Goal: Task Accomplishment & Management: Use online tool/utility

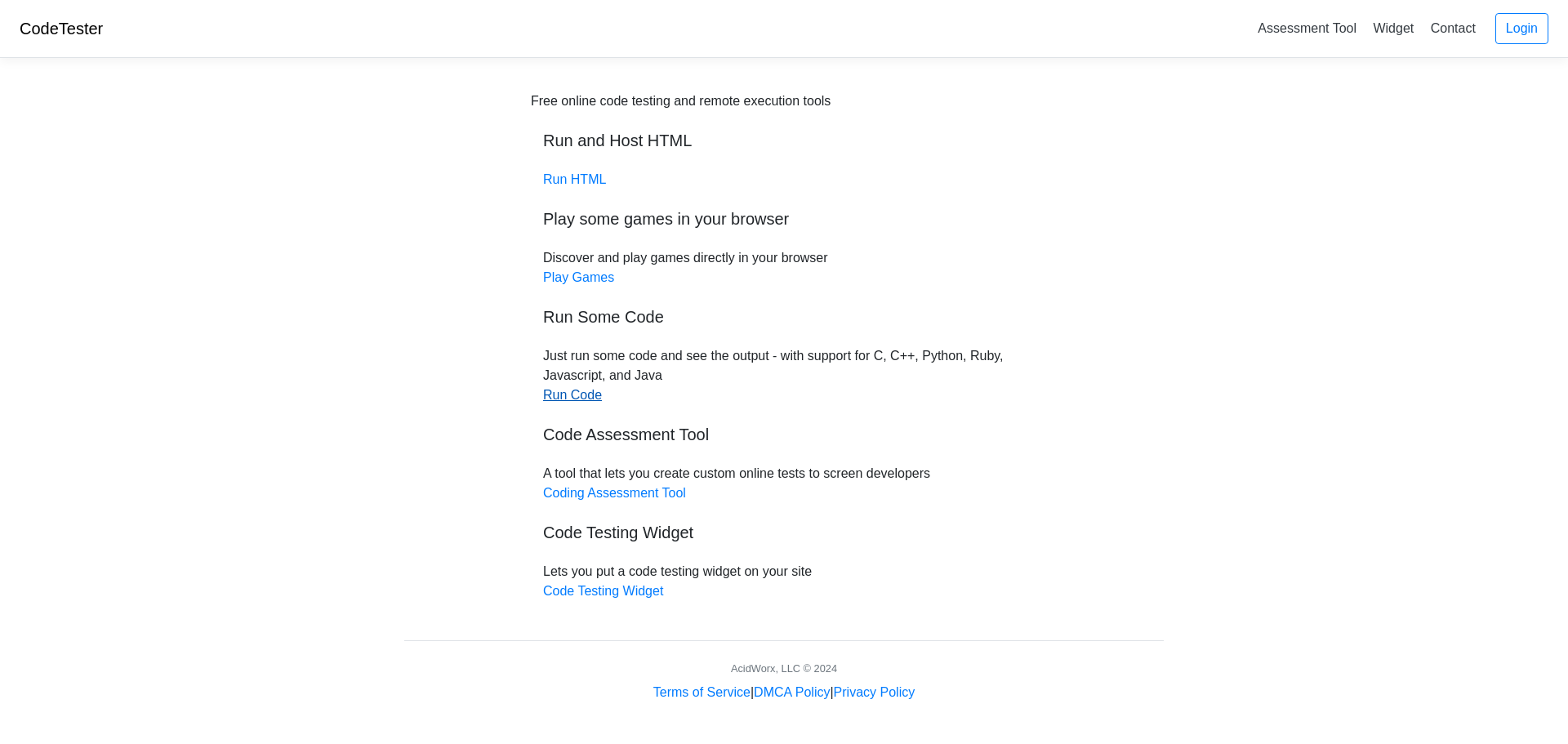
click at [566, 400] on link "Run Code" at bounding box center [573, 395] width 59 height 14
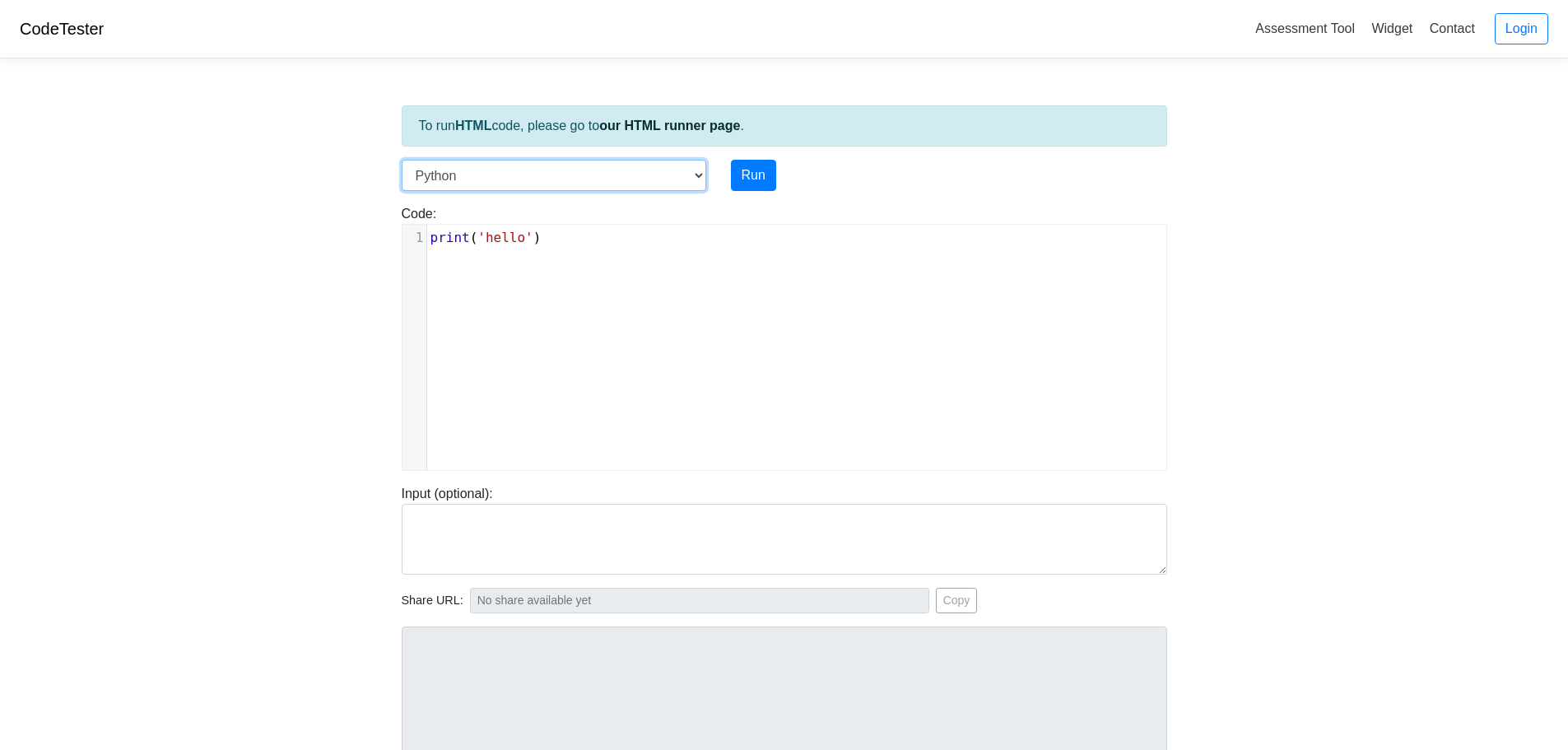
click at [696, 176] on select "C C++ Go Java Javascript Python Ruby" at bounding box center [553, 175] width 305 height 32
select select "c"
click at [402, 159] on select "C C++ Go Java Javascript Python Ruby" at bounding box center [553, 175] width 305 height 32
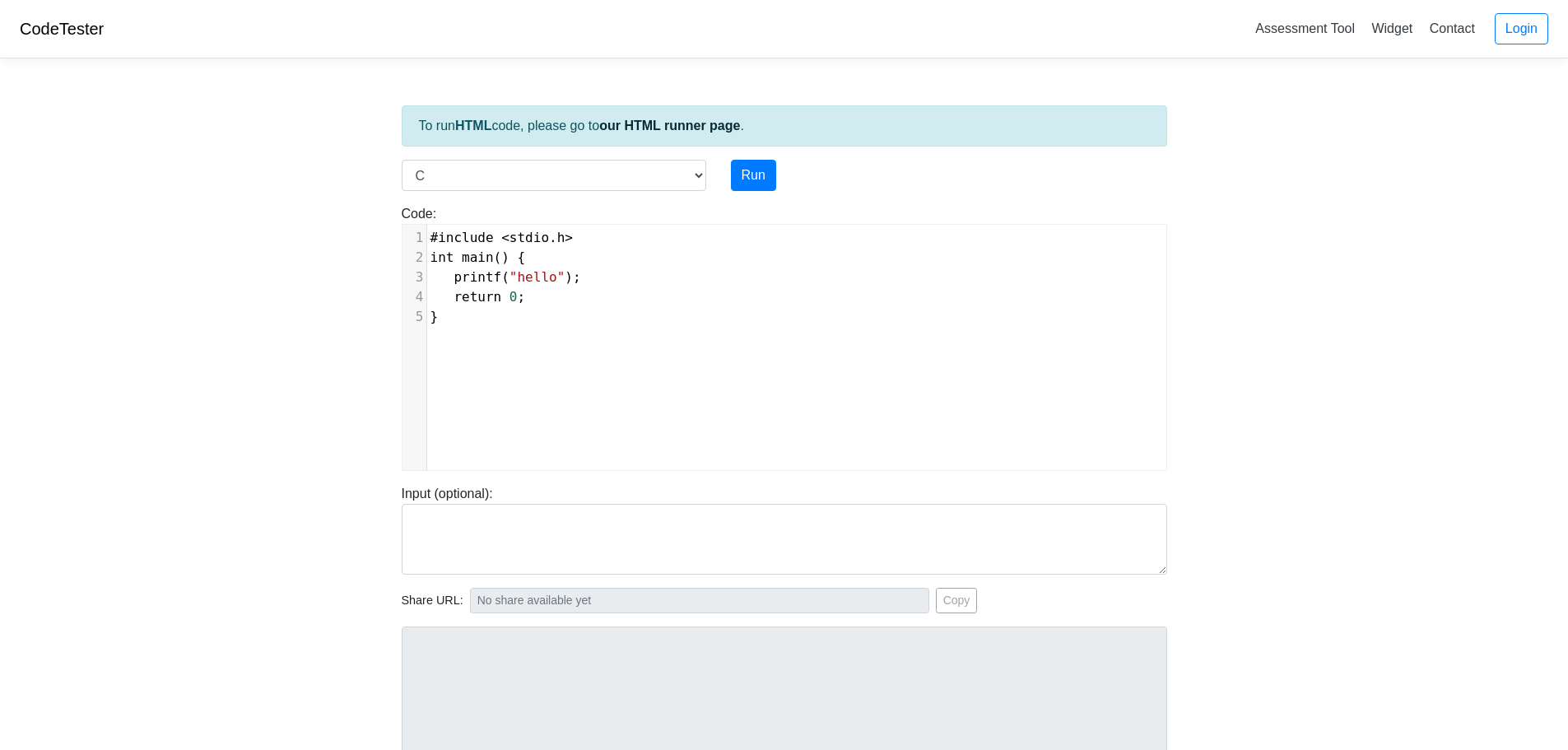
click at [679, 343] on div "xxxxxxxxxx 1 #include < stdio . h > 2 int main () { 3 printf ( "hello" ); 4 ret…" at bounding box center [797, 360] width 789 height 270
type textarea "}"
click at [631, 355] on div "xxxxxxxxxx 1 #include < stdio . h > 2 int main () { 3 printf ( "hello" ); 4 ret…" at bounding box center [797, 360] width 789 height 270
click at [631, 355] on div "x 1 #include < stdio . h > 2 int main () { 3 printf ( "hello" ); 4 return 0 ; 5…" at bounding box center [797, 360] width 789 height 270
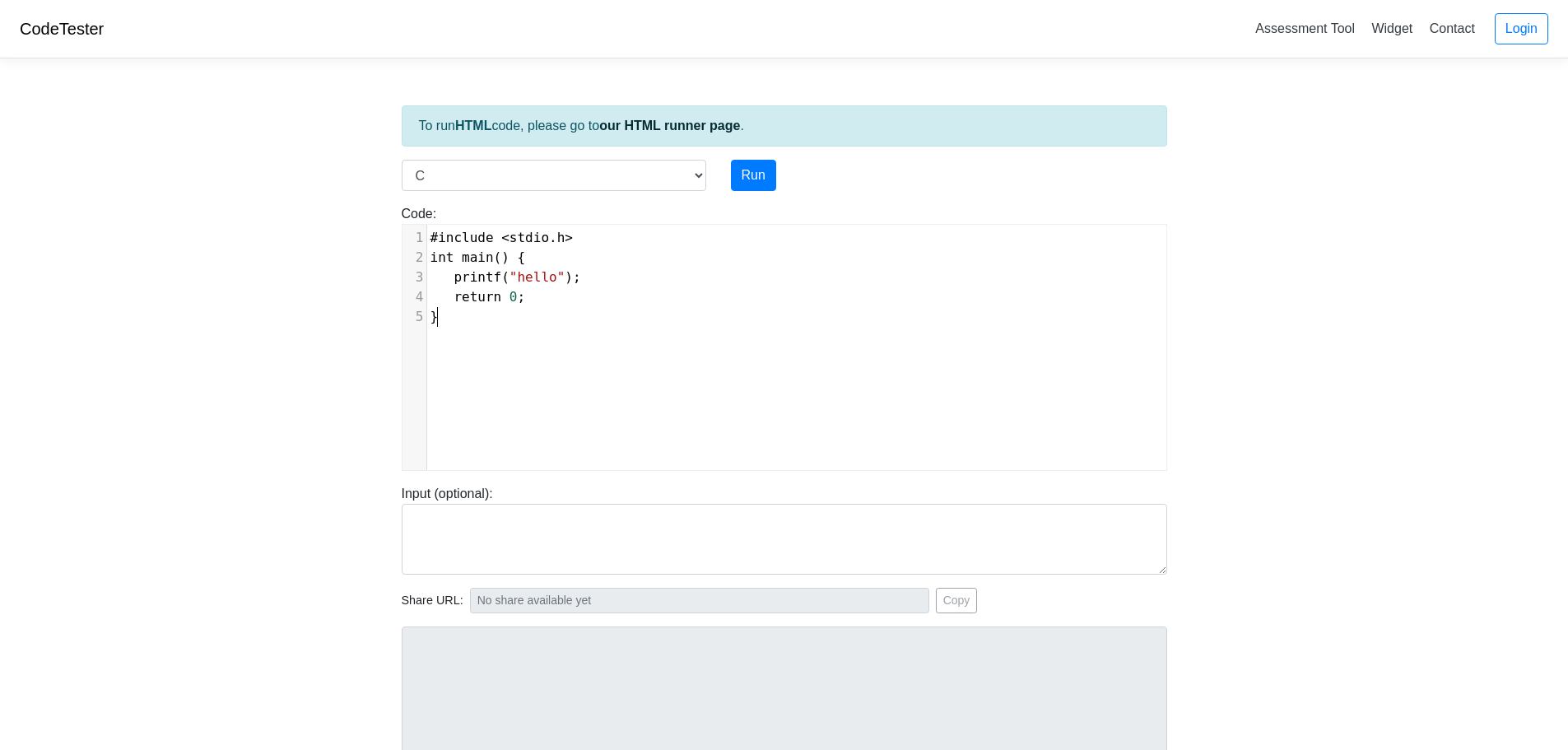
click at [631, 355] on div "x 1 #include < stdio . h > 2 int main () { 3 printf ( "hello" ); 4 return 0 ; 5…" at bounding box center [797, 360] width 789 height 270
type textarea "#include <stdio.h> int main() { printf("hello"); return 0; }"
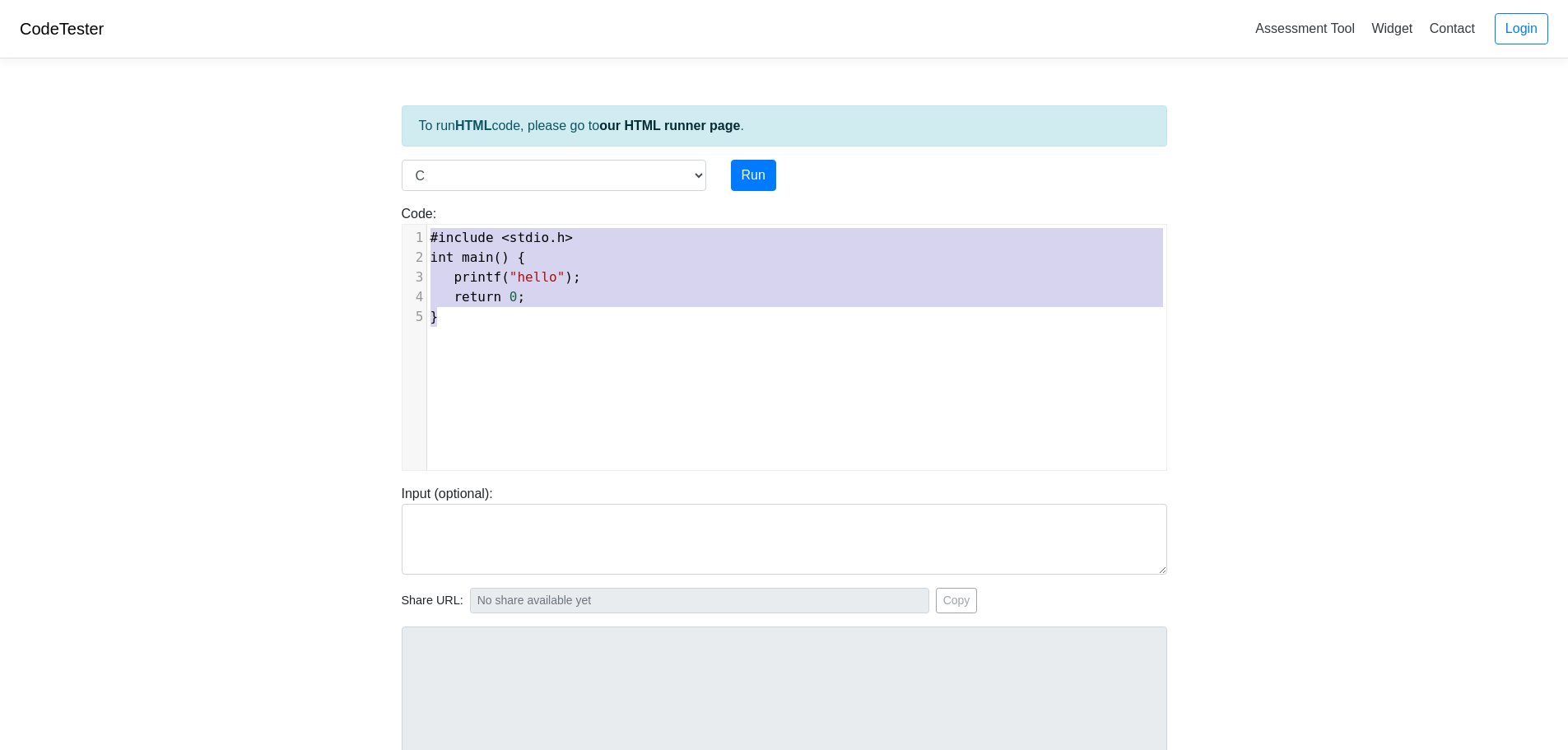
drag, startPoint x: 637, startPoint y: 343, endPoint x: 402, endPoint y: 198, distance: 276.1
click at [402, 198] on div "Code: #include <stdio.h> int main() { printf("hello"); return 0; } #include <st…" at bounding box center [784, 331] width 790 height 280
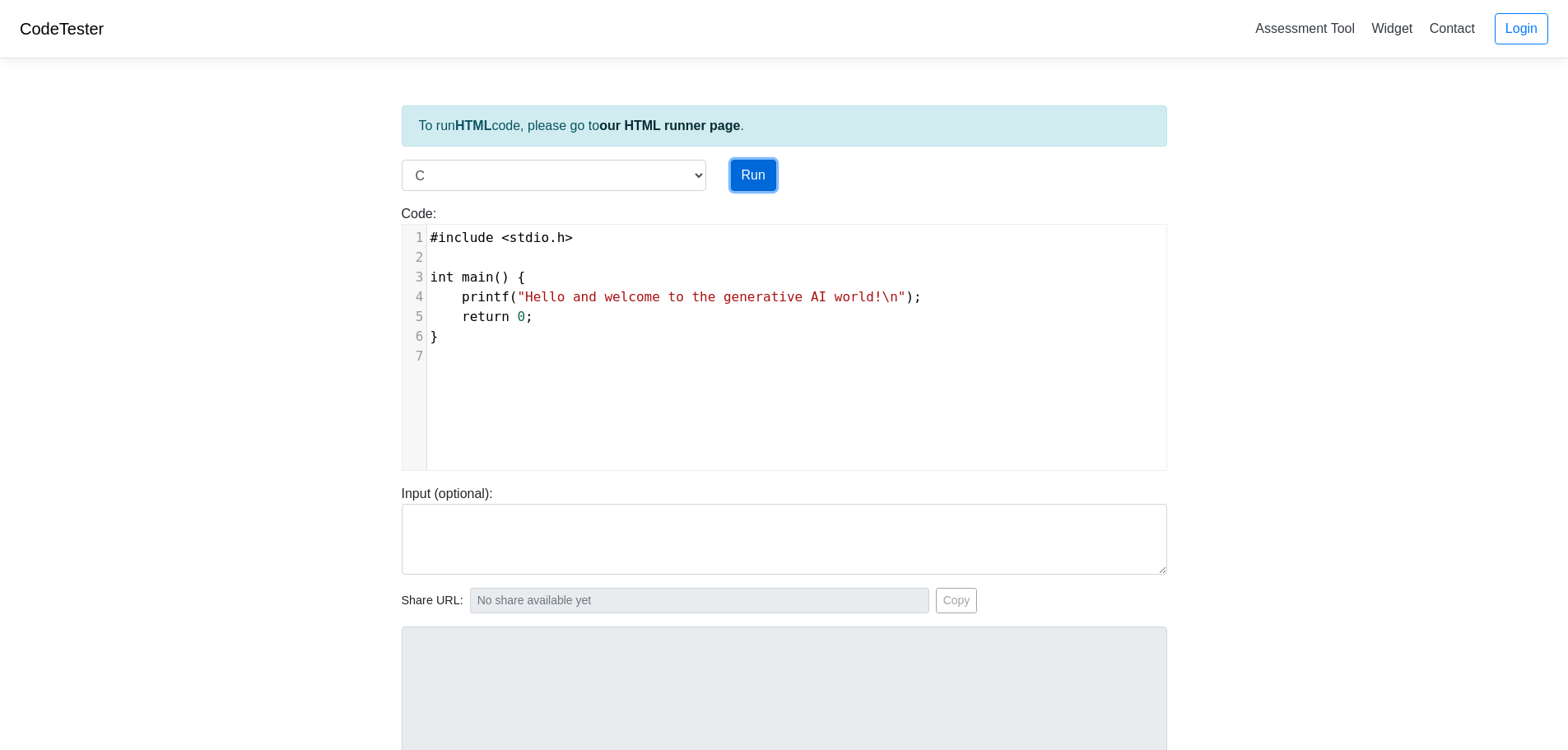
click at [757, 187] on button "Run" at bounding box center [754, 175] width 46 height 32
type input "https://codetester.io/runner?s=GJXedddnlR"
type textarea "Stdout: Hello and welcome to the generative AI world!"
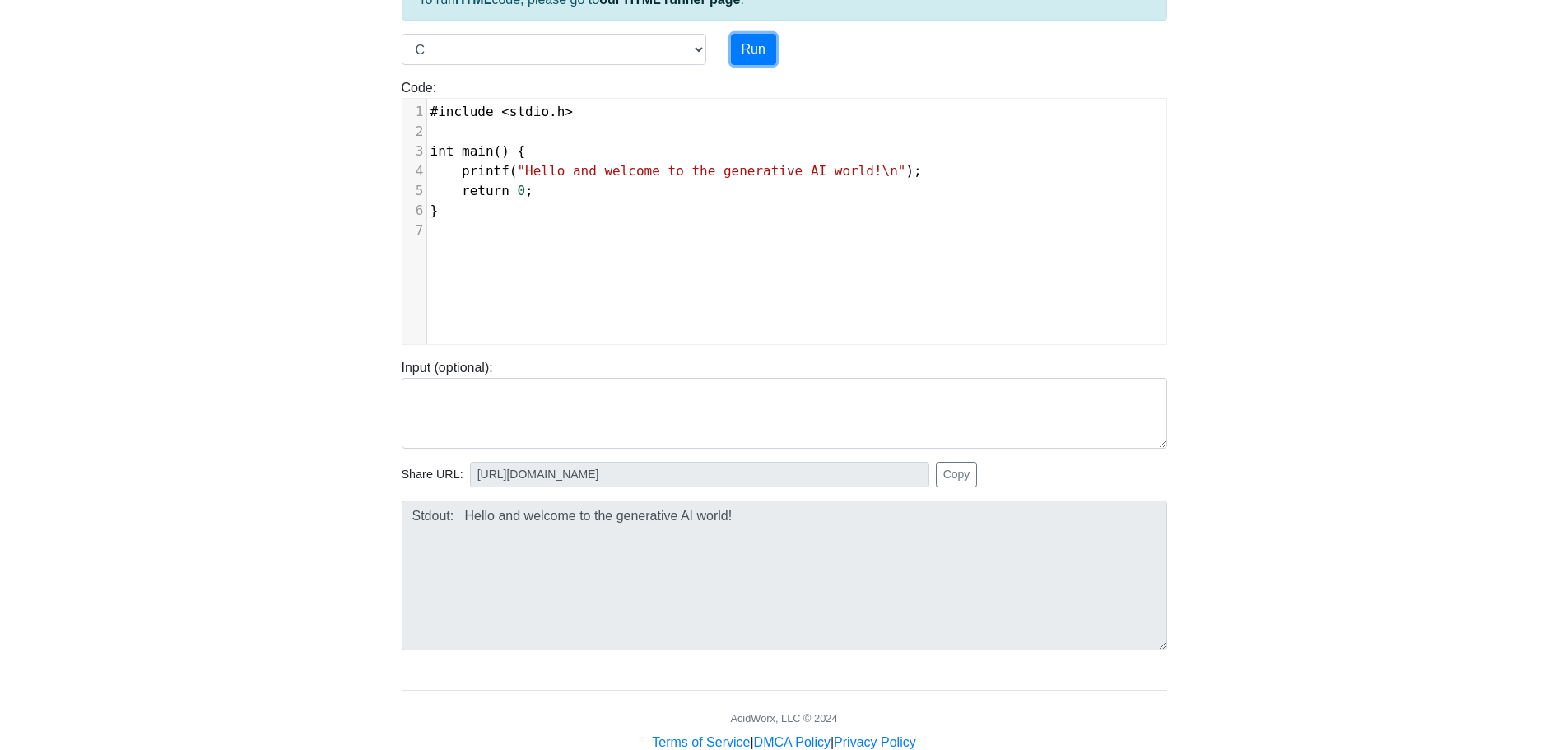
scroll to position [0, 0]
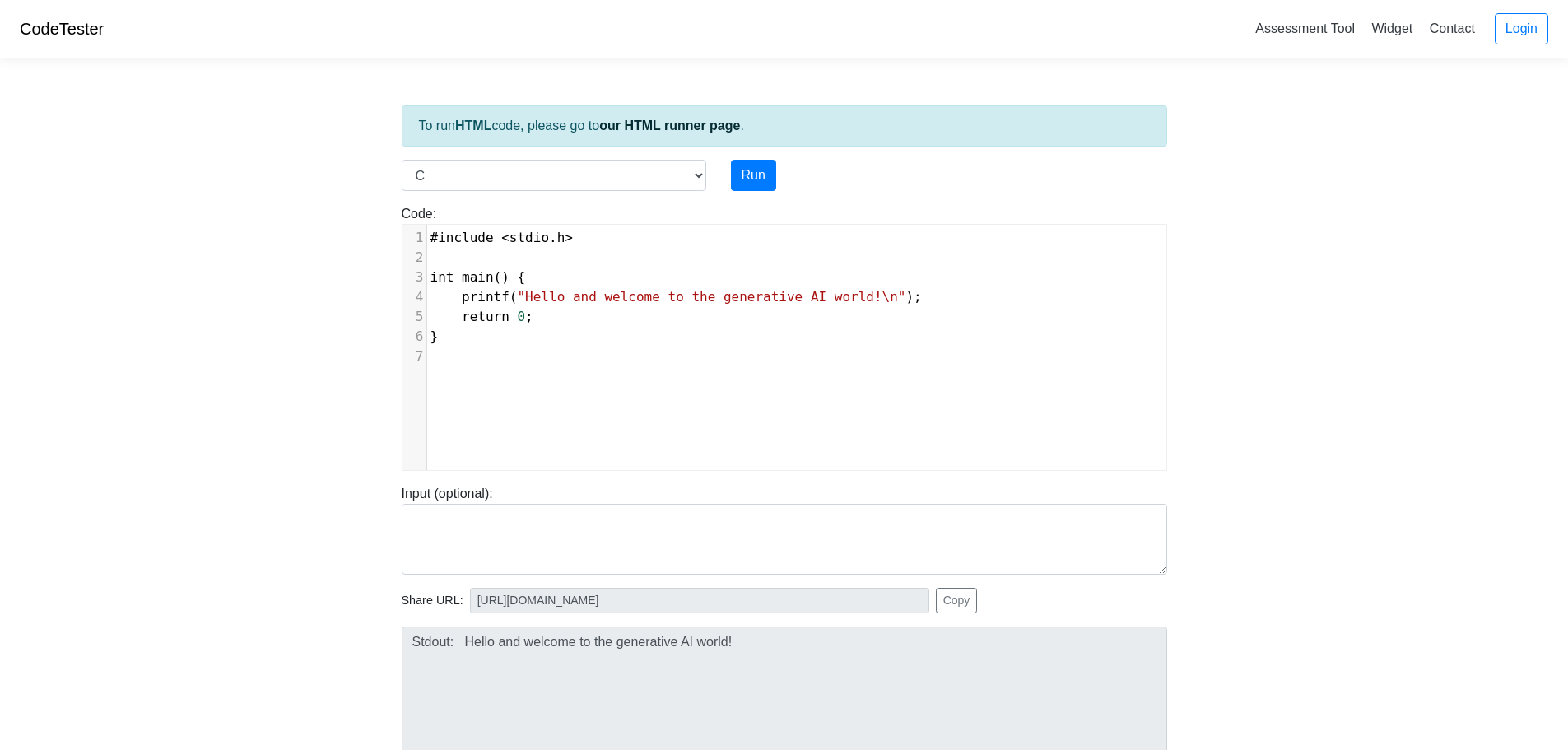
click at [74, 25] on link "CodeTester" at bounding box center [61, 28] width 84 height 18
